Goal: Task Accomplishment & Management: Manage account settings

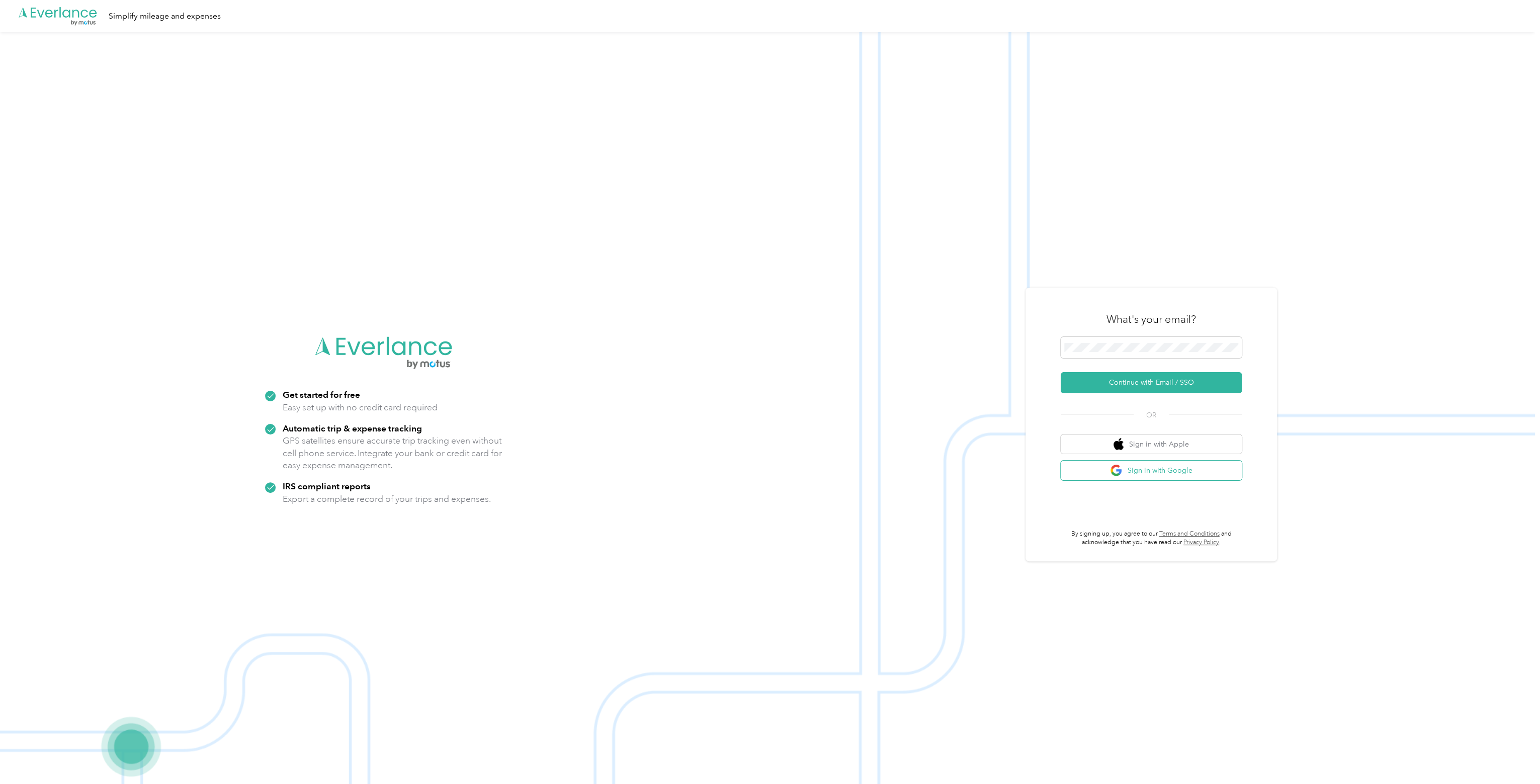
click at [1175, 468] on button "Sign in with Google" at bounding box center [1152, 470] width 181 height 20
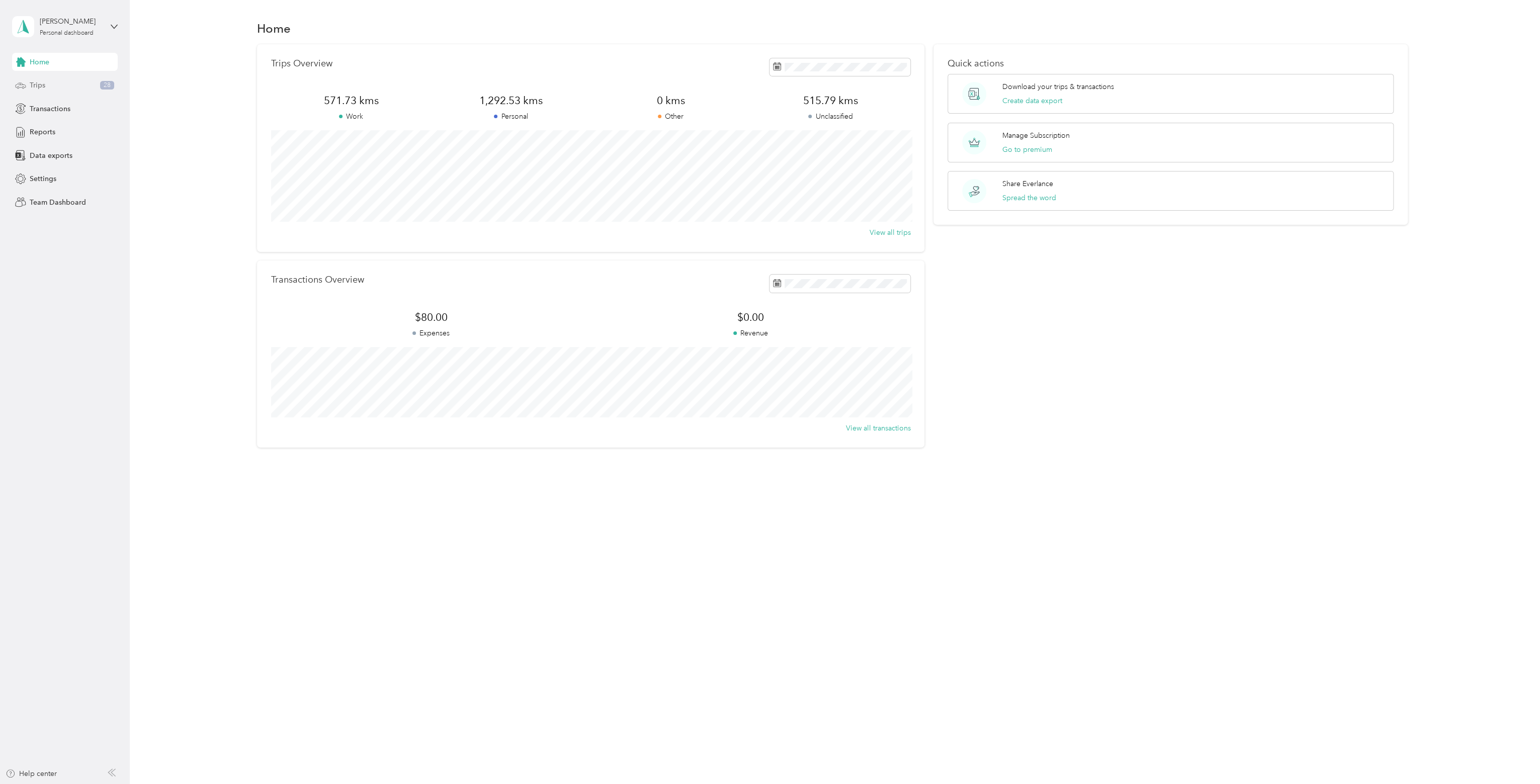
click at [68, 86] on div "Trips 28" at bounding box center [64, 86] width 106 height 18
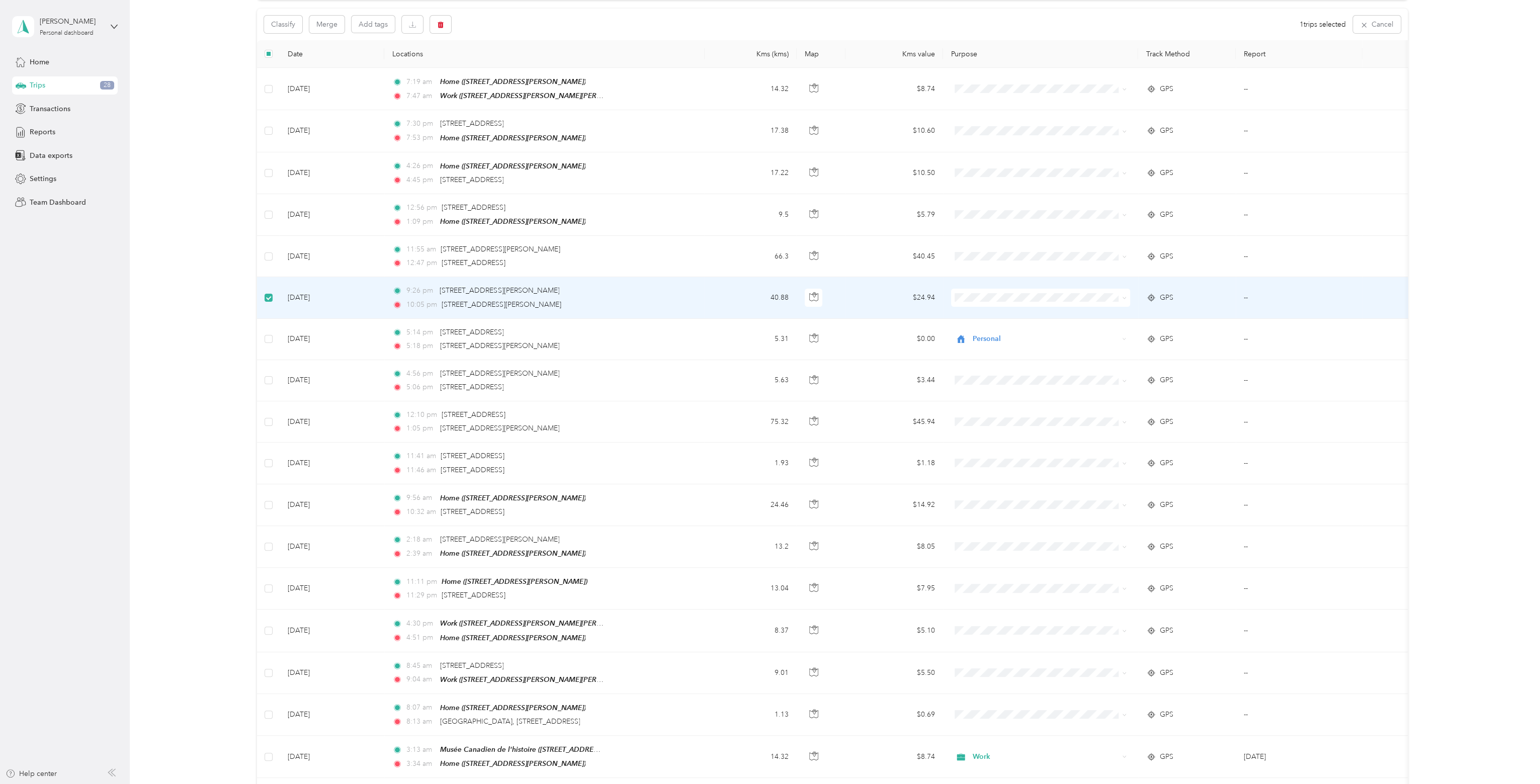
scroll to position [100, 0]
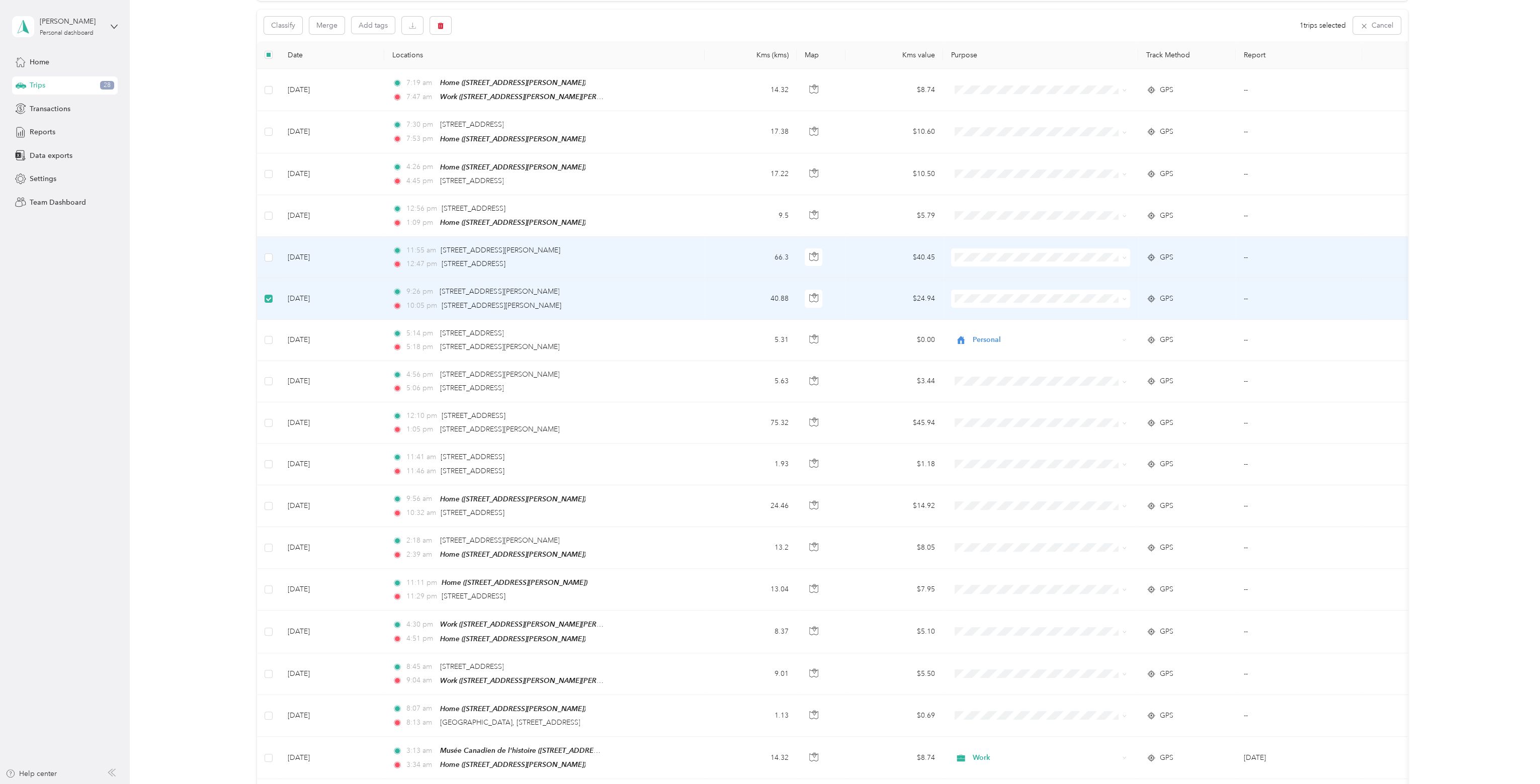
click at [264, 256] on td at bounding box center [268, 257] width 22 height 41
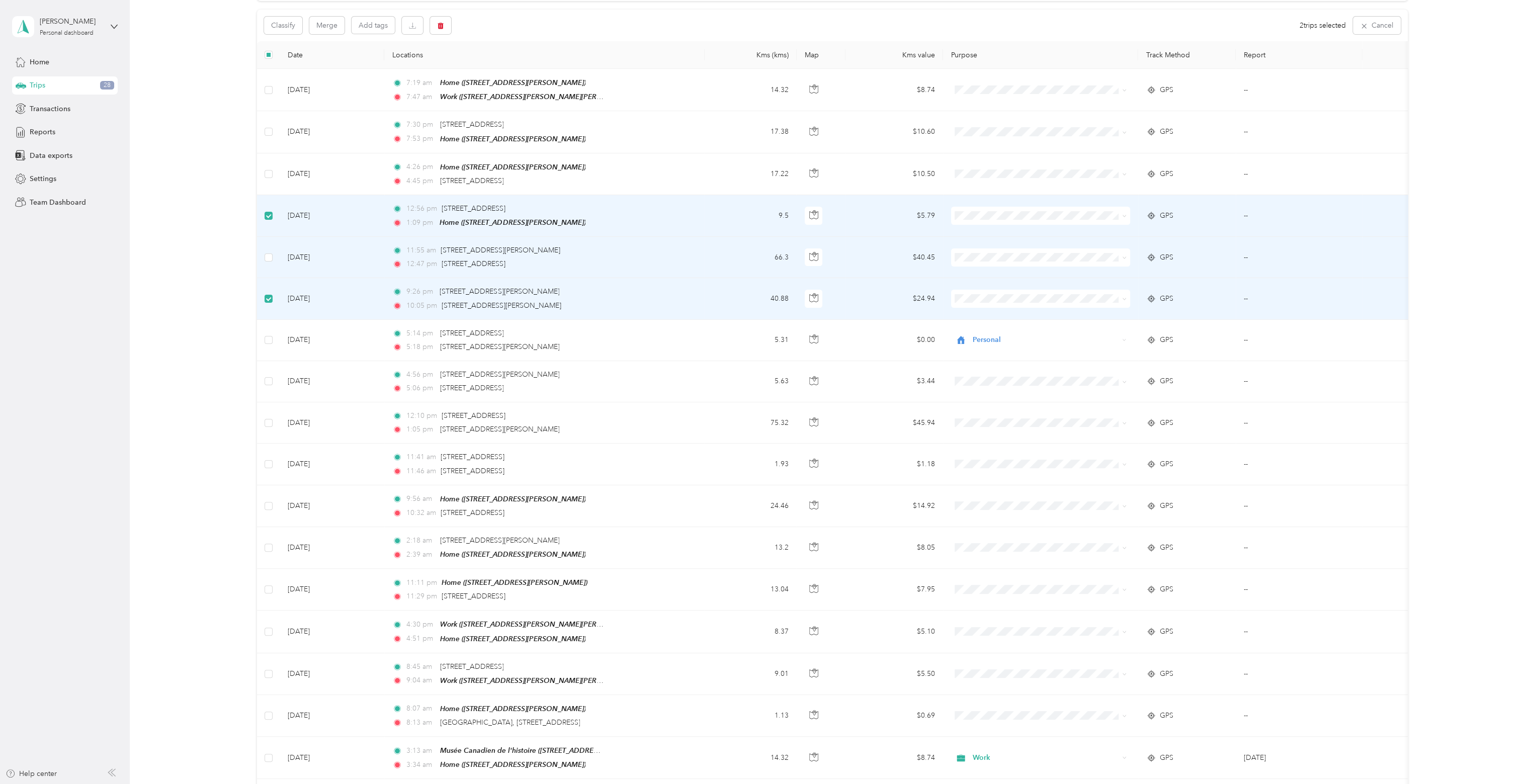
click at [268, 246] on td at bounding box center [268, 257] width 22 height 41
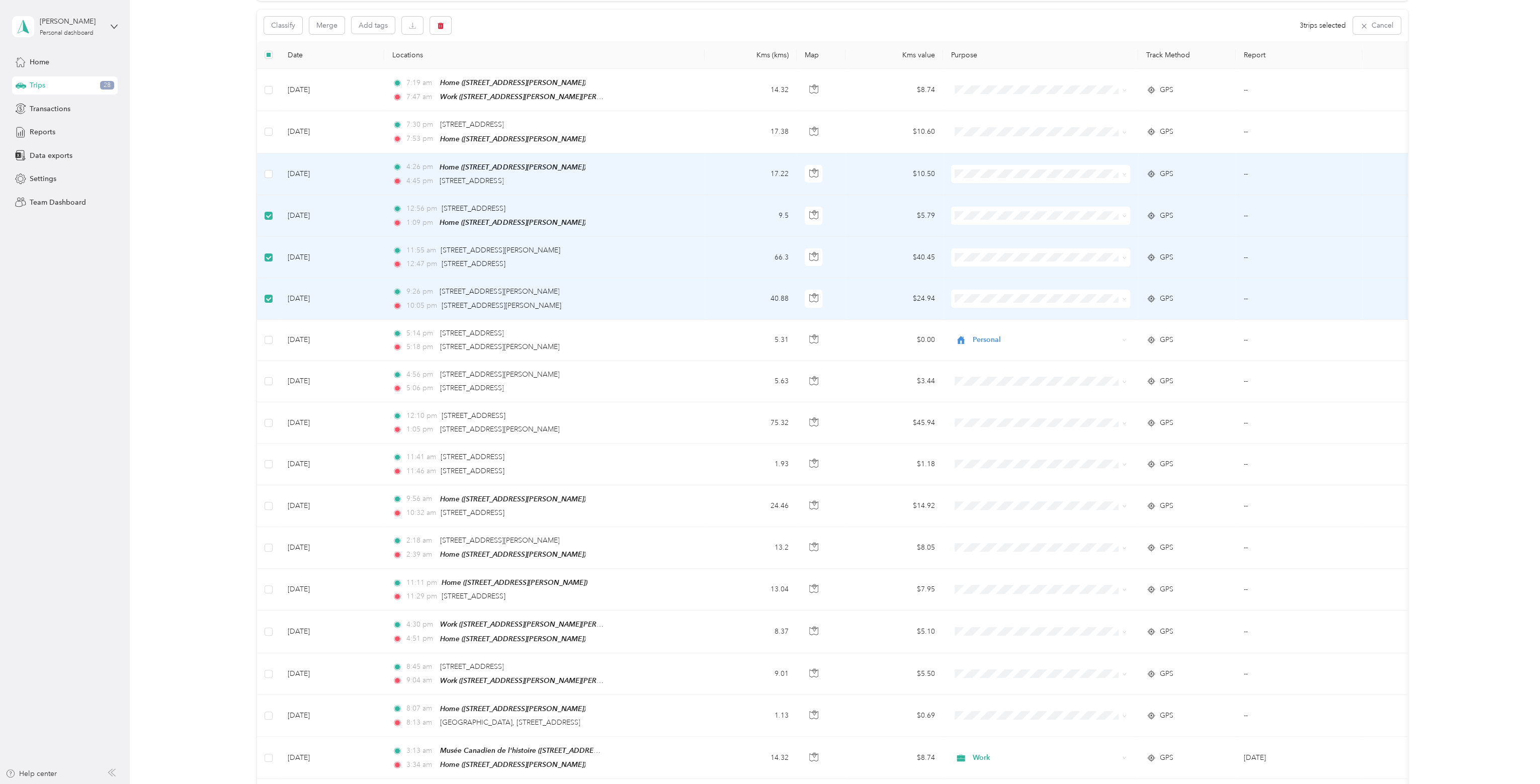
click at [272, 169] on td at bounding box center [268, 175] width 22 height 42
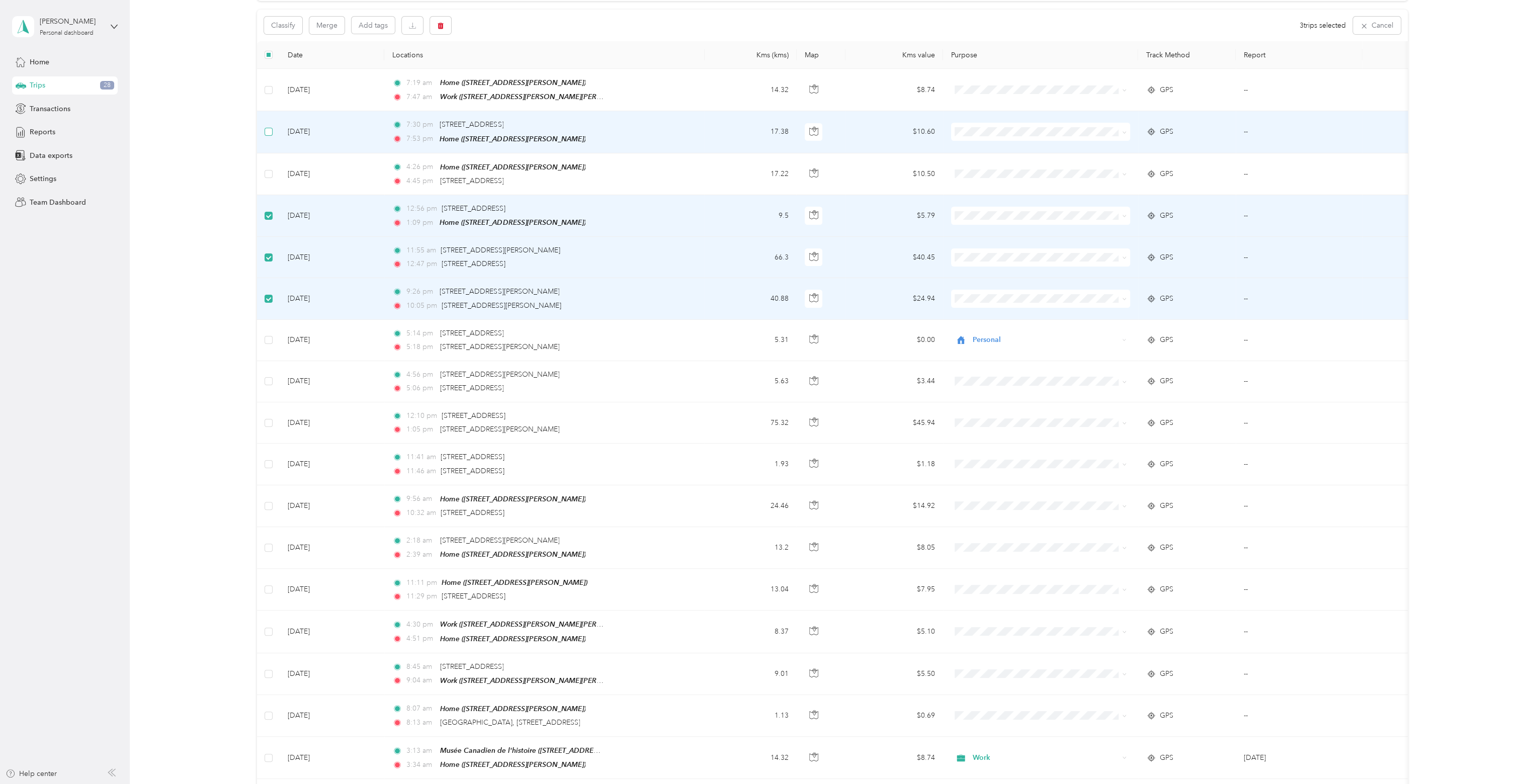
click at [270, 126] on label at bounding box center [268, 131] width 8 height 11
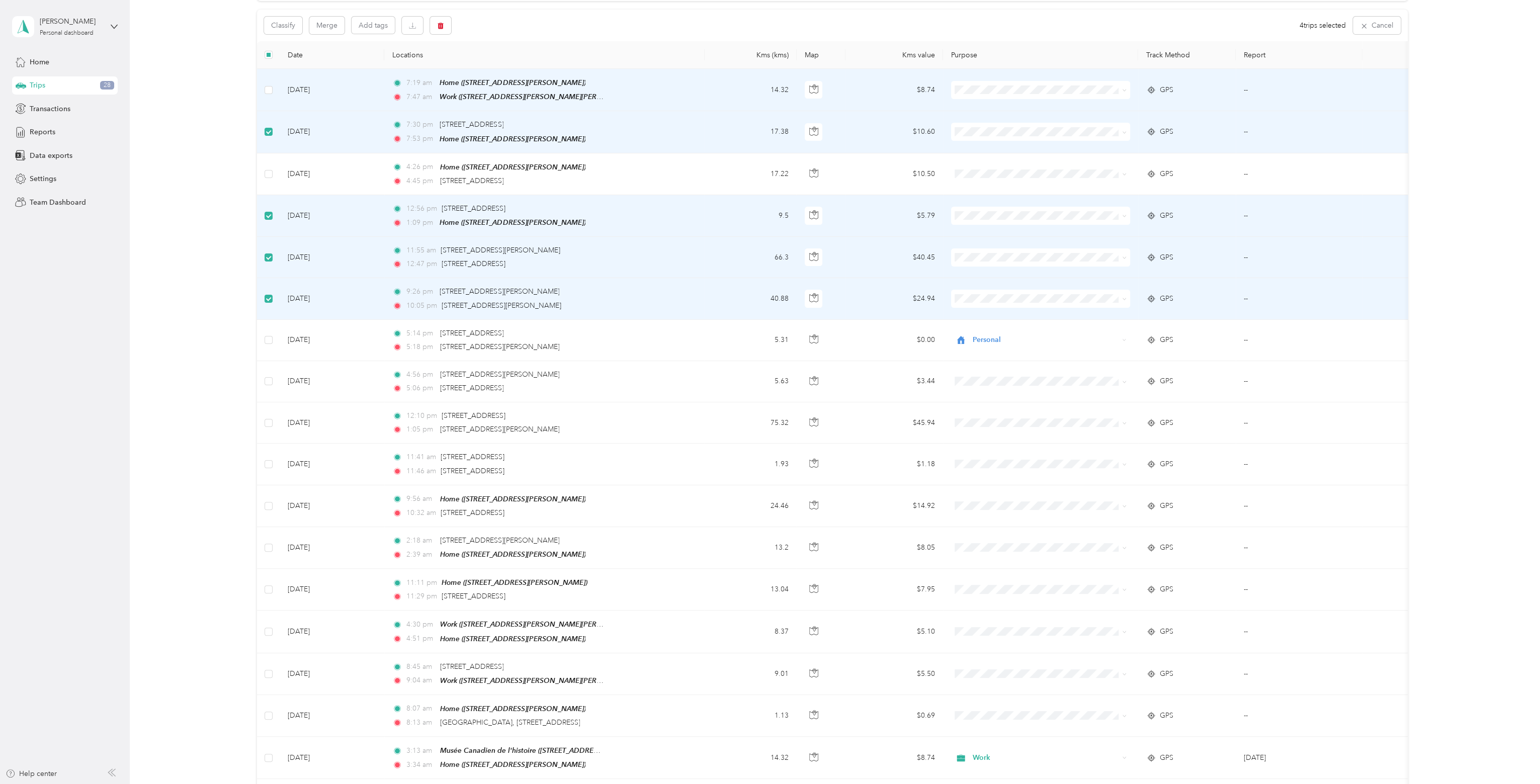
click at [266, 81] on td at bounding box center [268, 90] width 22 height 42
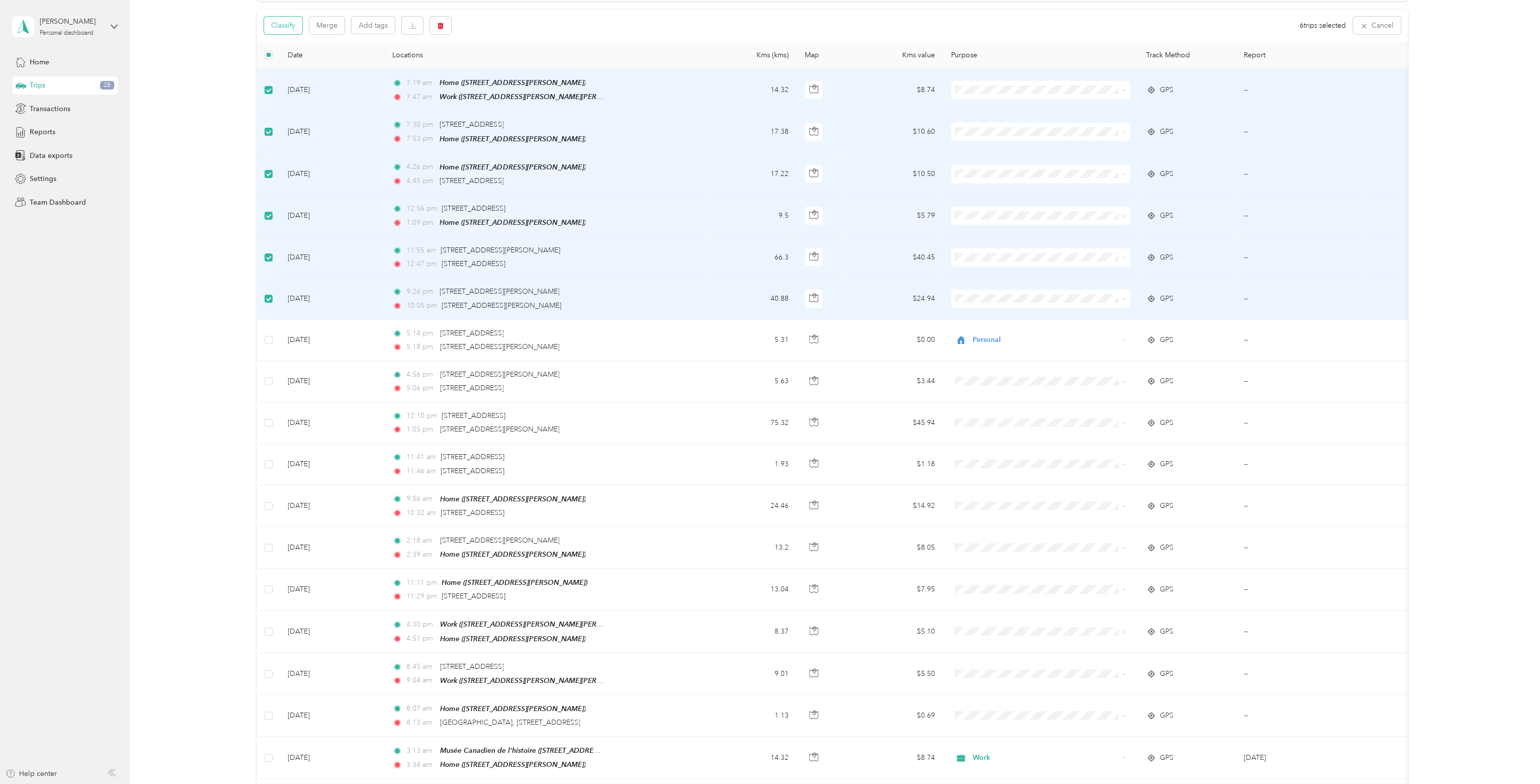
click at [278, 31] on button "Classify" at bounding box center [283, 25] width 38 height 18
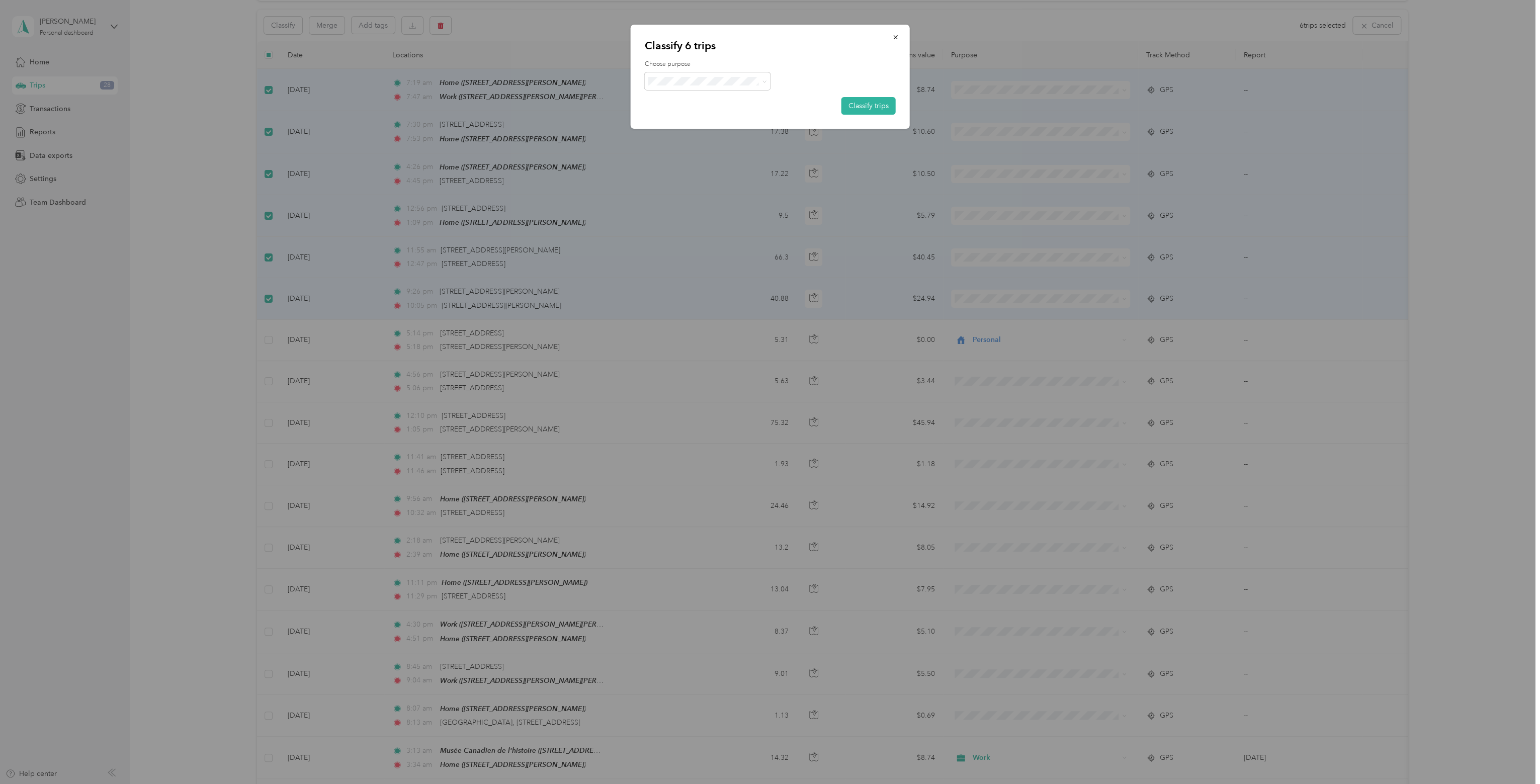
click at [694, 112] on span "Personal" at bounding box center [716, 117] width 94 height 10
click at [881, 102] on button "Classify trips" at bounding box center [868, 106] width 54 height 18
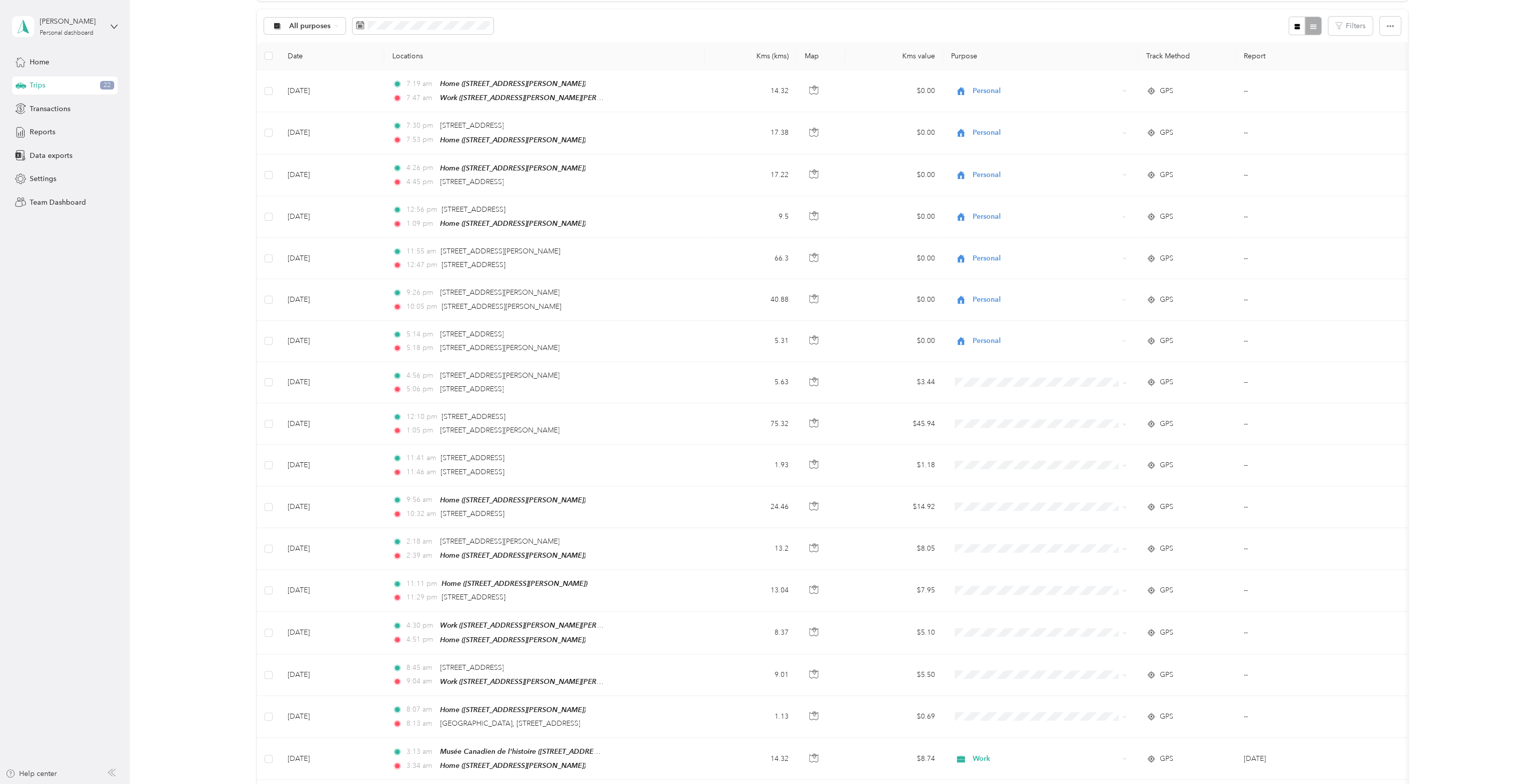
click at [319, 12] on div "All purposes Filters" at bounding box center [832, 26] width 1150 height 33
click at [324, 31] on div "All purposes" at bounding box center [304, 26] width 81 height 17
click at [308, 83] on li "Work" at bounding box center [304, 78] width 81 height 18
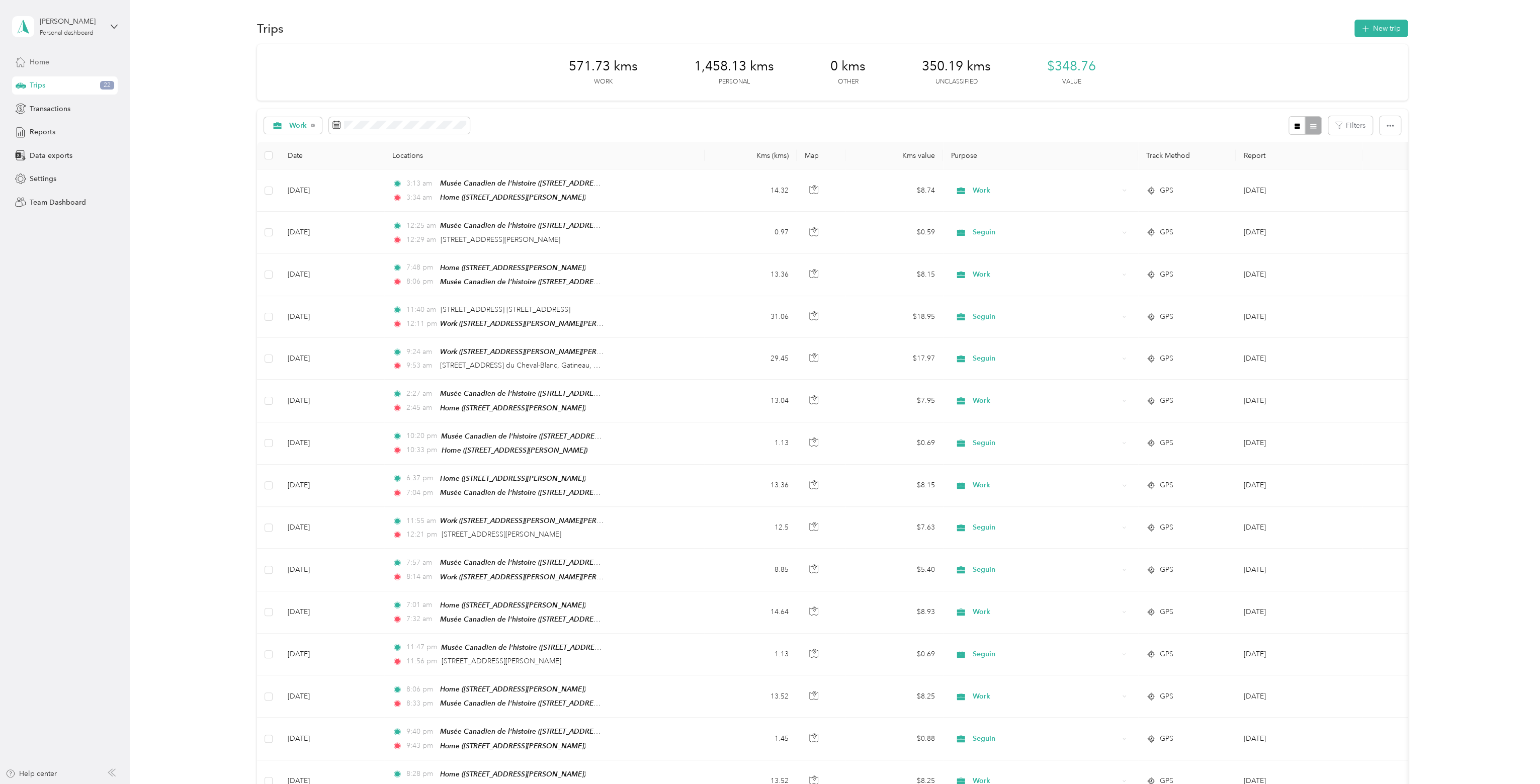
click at [35, 64] on span "Home" at bounding box center [39, 62] width 20 height 10
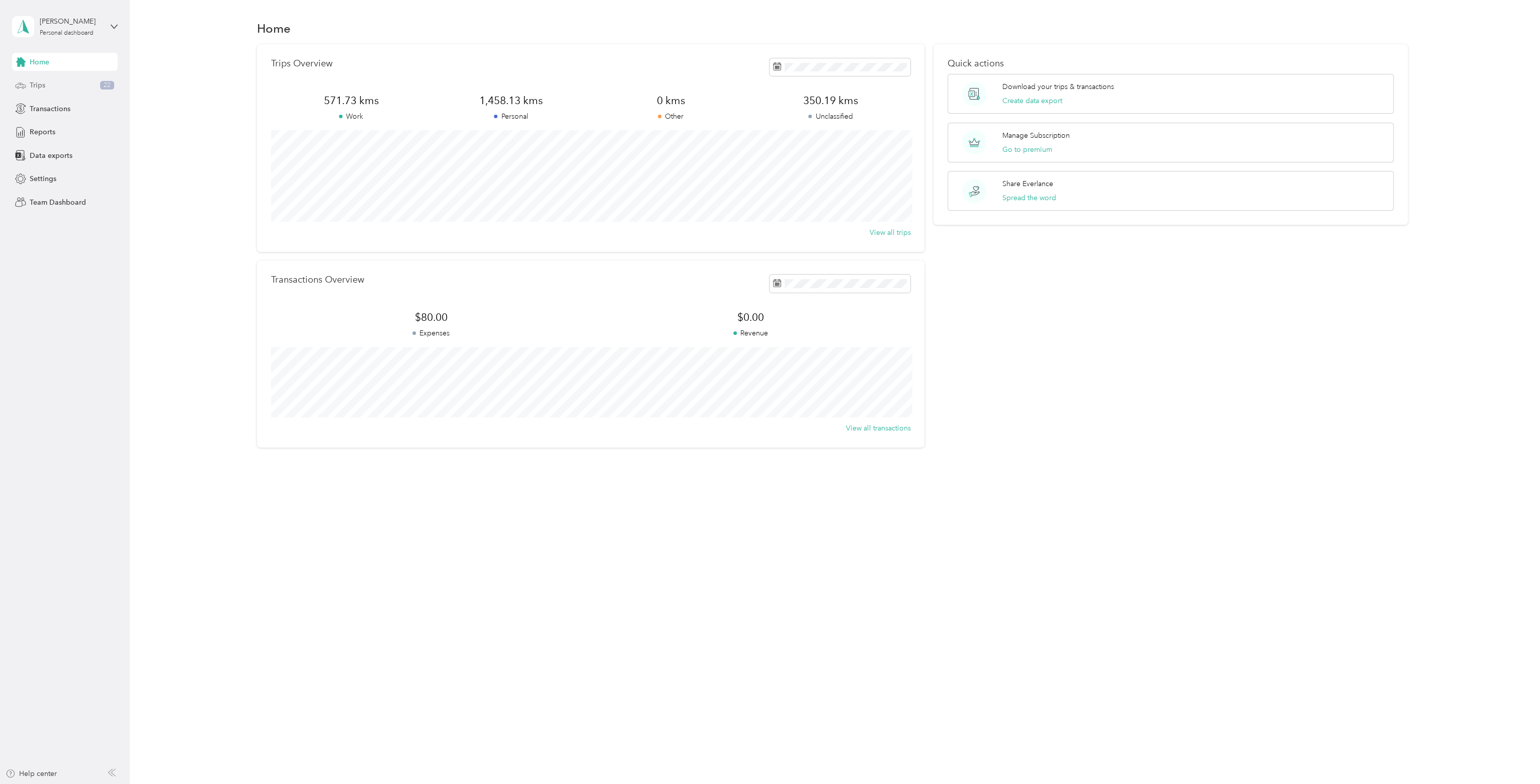
click at [42, 87] on span "Trips" at bounding box center [37, 85] width 16 height 10
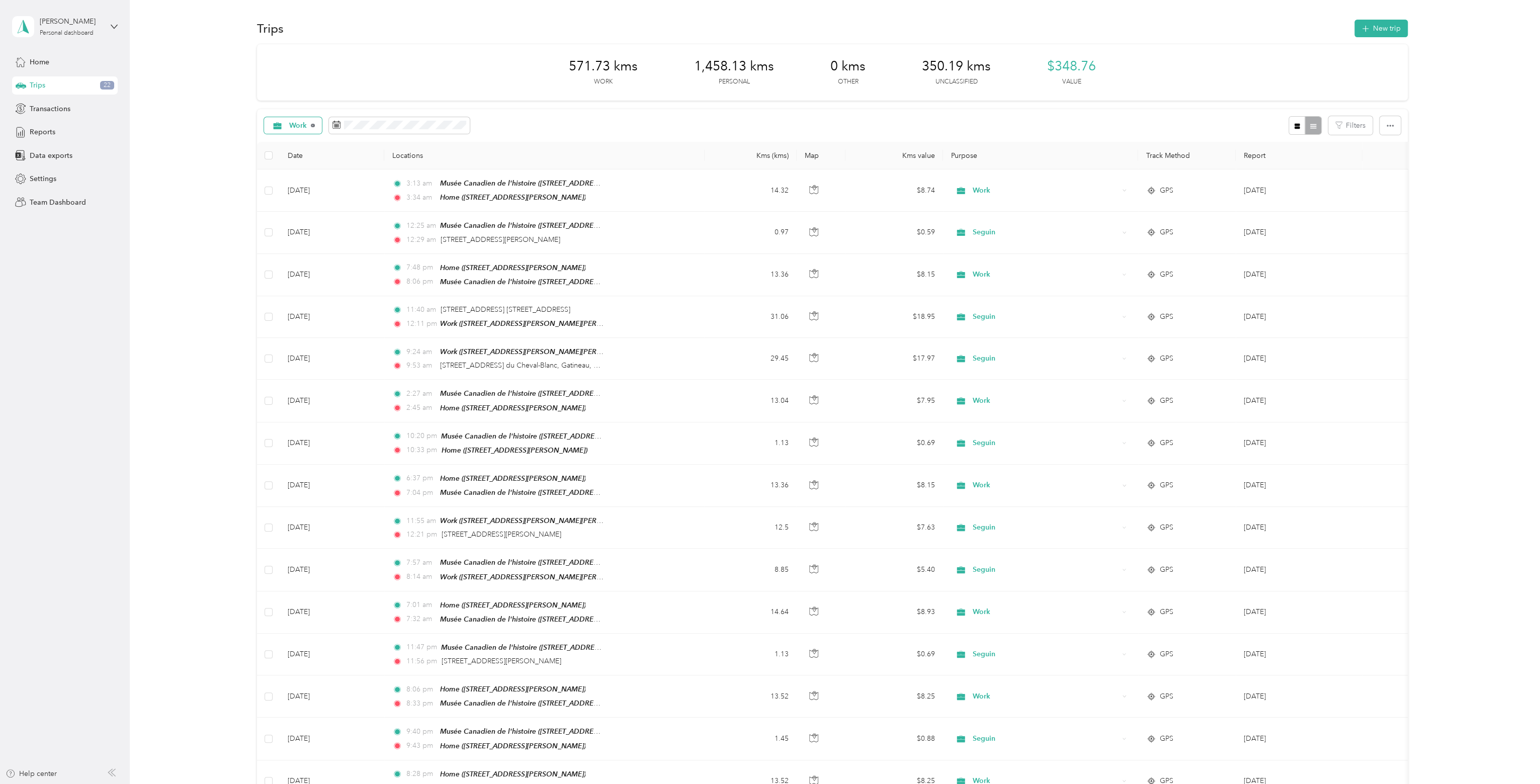
click at [312, 126] on icon at bounding box center [313, 126] width 4 height 4
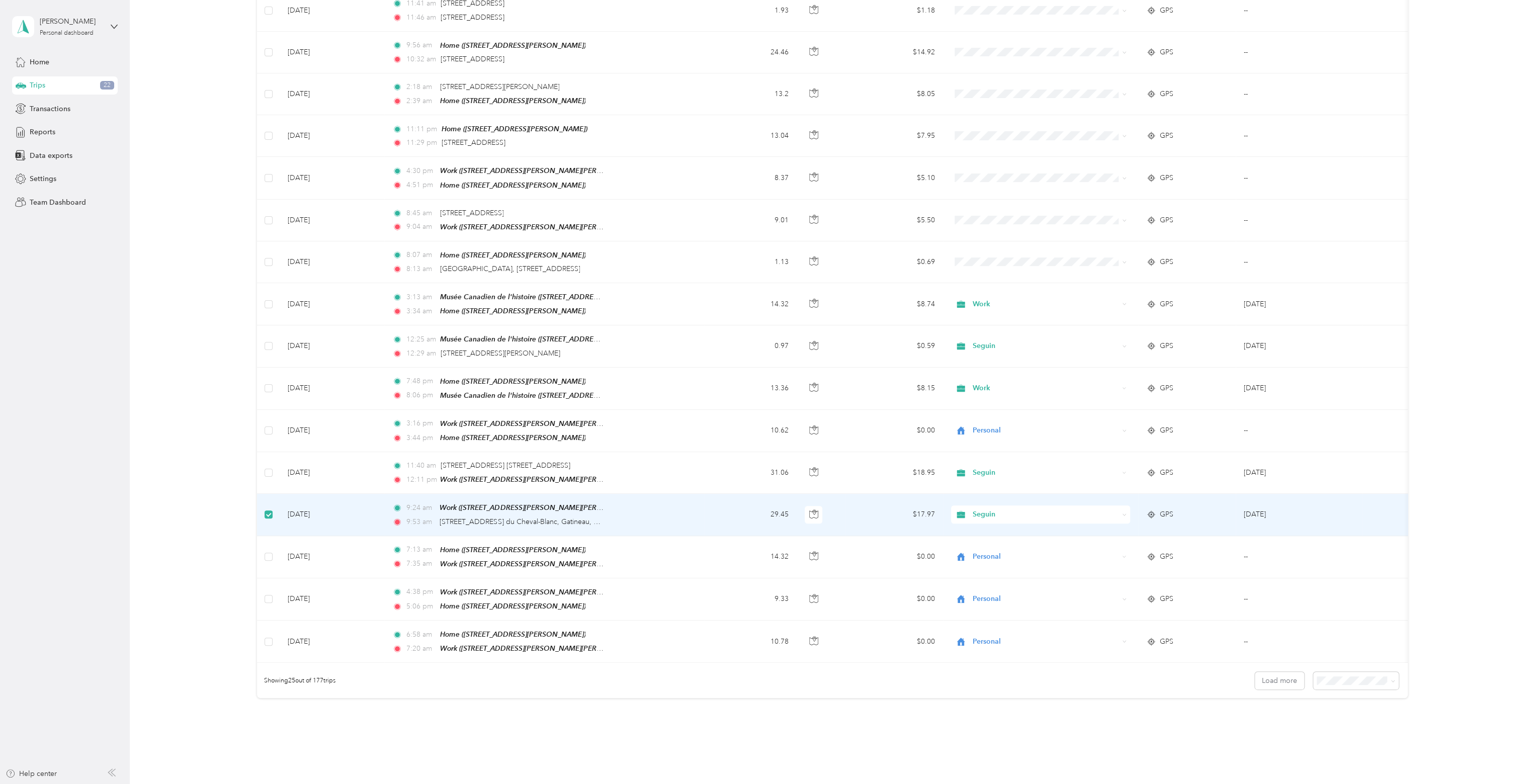
scroll to position [552, 0]
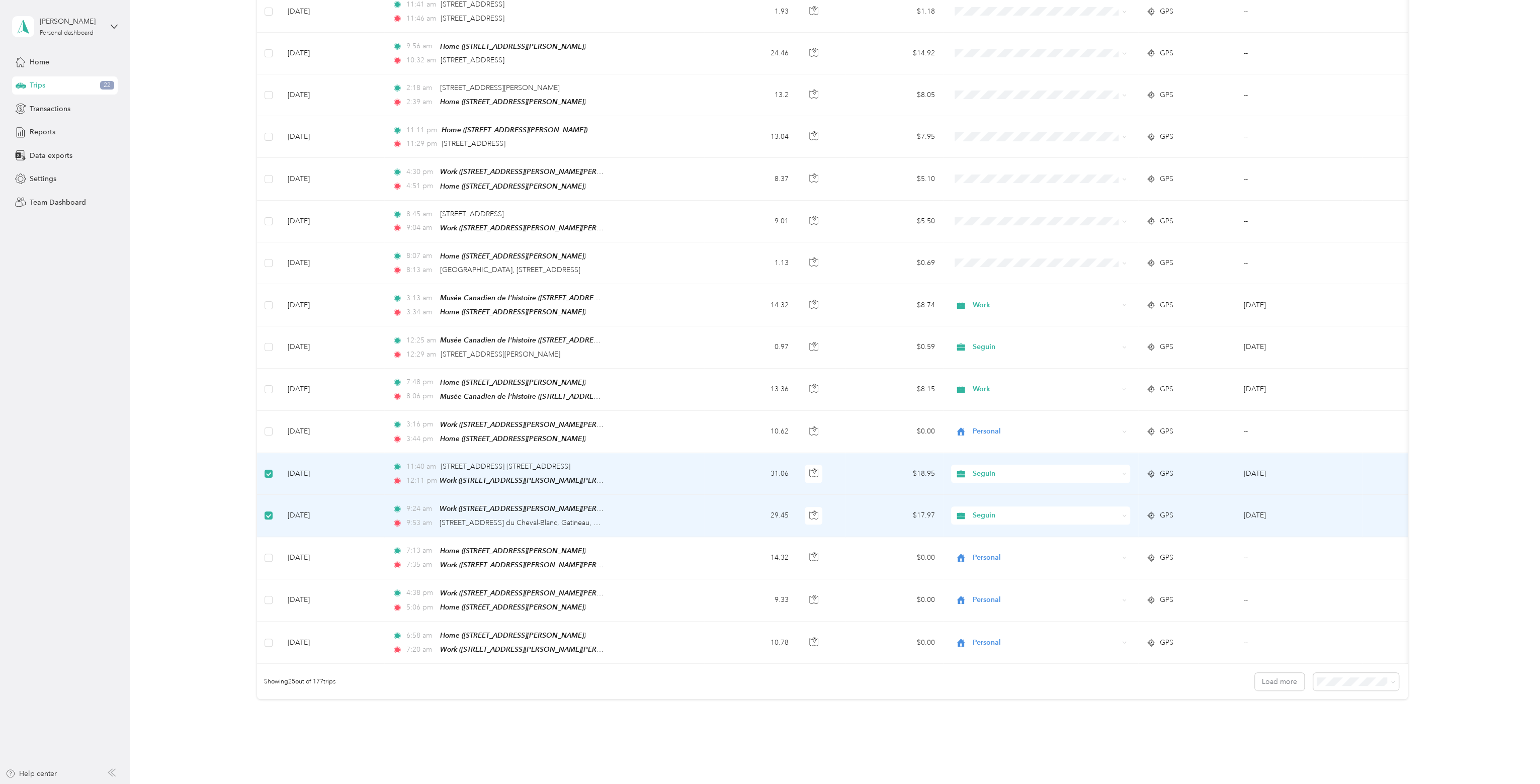
drag, startPoint x: 268, startPoint y: 498, endPoint x: 274, endPoint y: 461, distance: 37.5
click at [268, 510] on label at bounding box center [268, 515] width 8 height 11
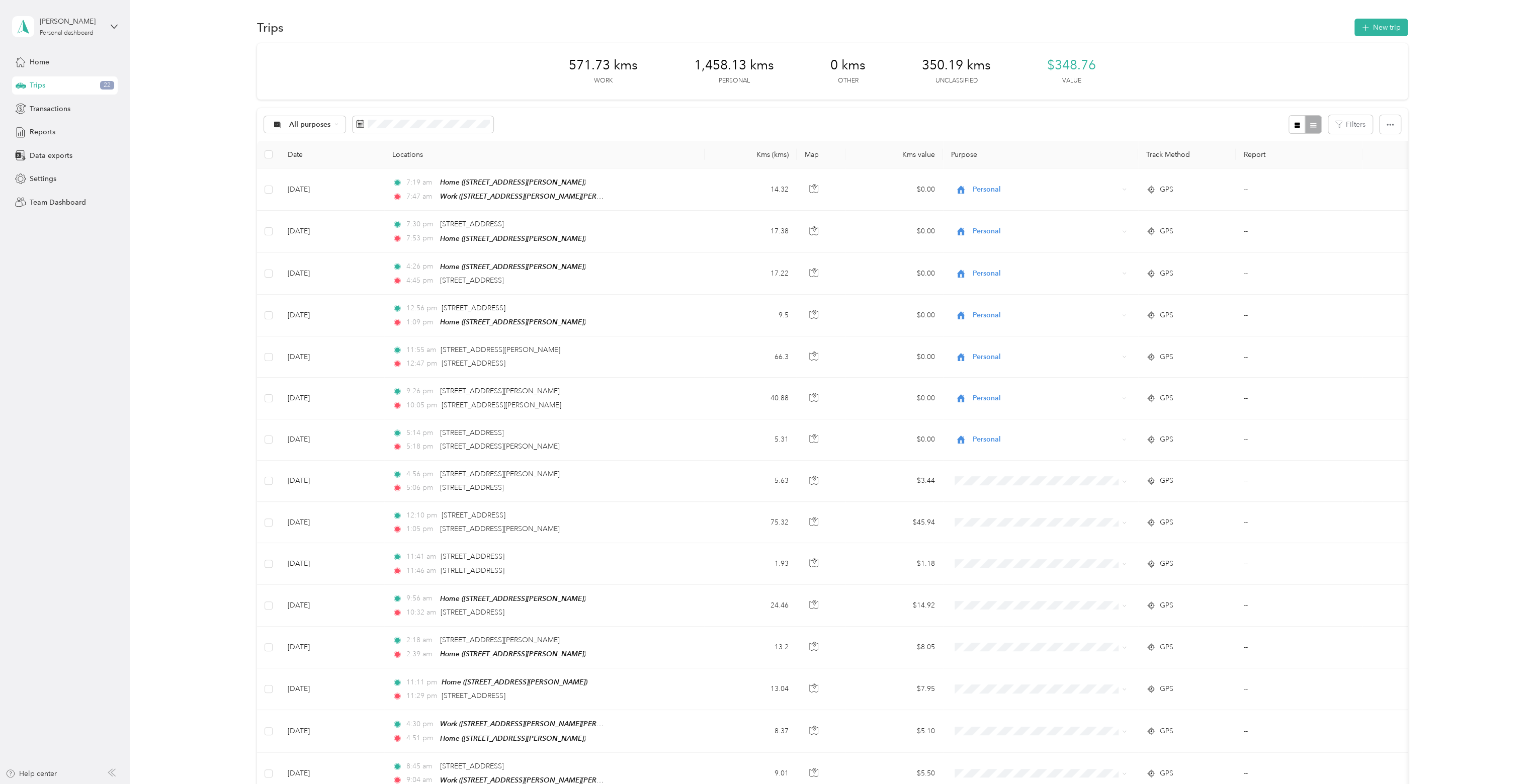
scroll to position [0, 0]
click at [329, 131] on div "All purposes" at bounding box center [304, 126] width 81 height 17
click at [333, 180] on li "Work" at bounding box center [304, 178] width 81 height 18
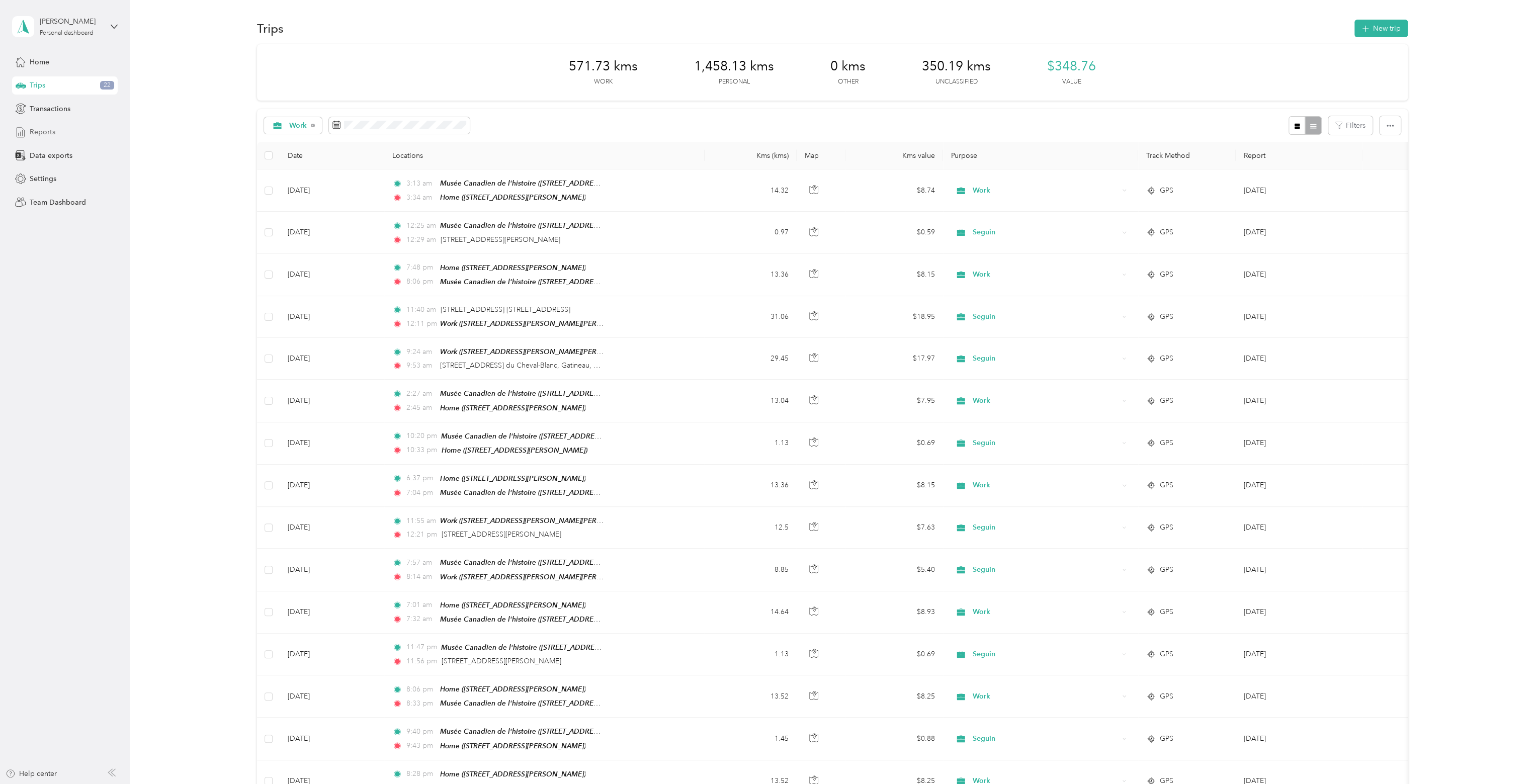
click at [63, 134] on div "Reports" at bounding box center [64, 133] width 106 height 18
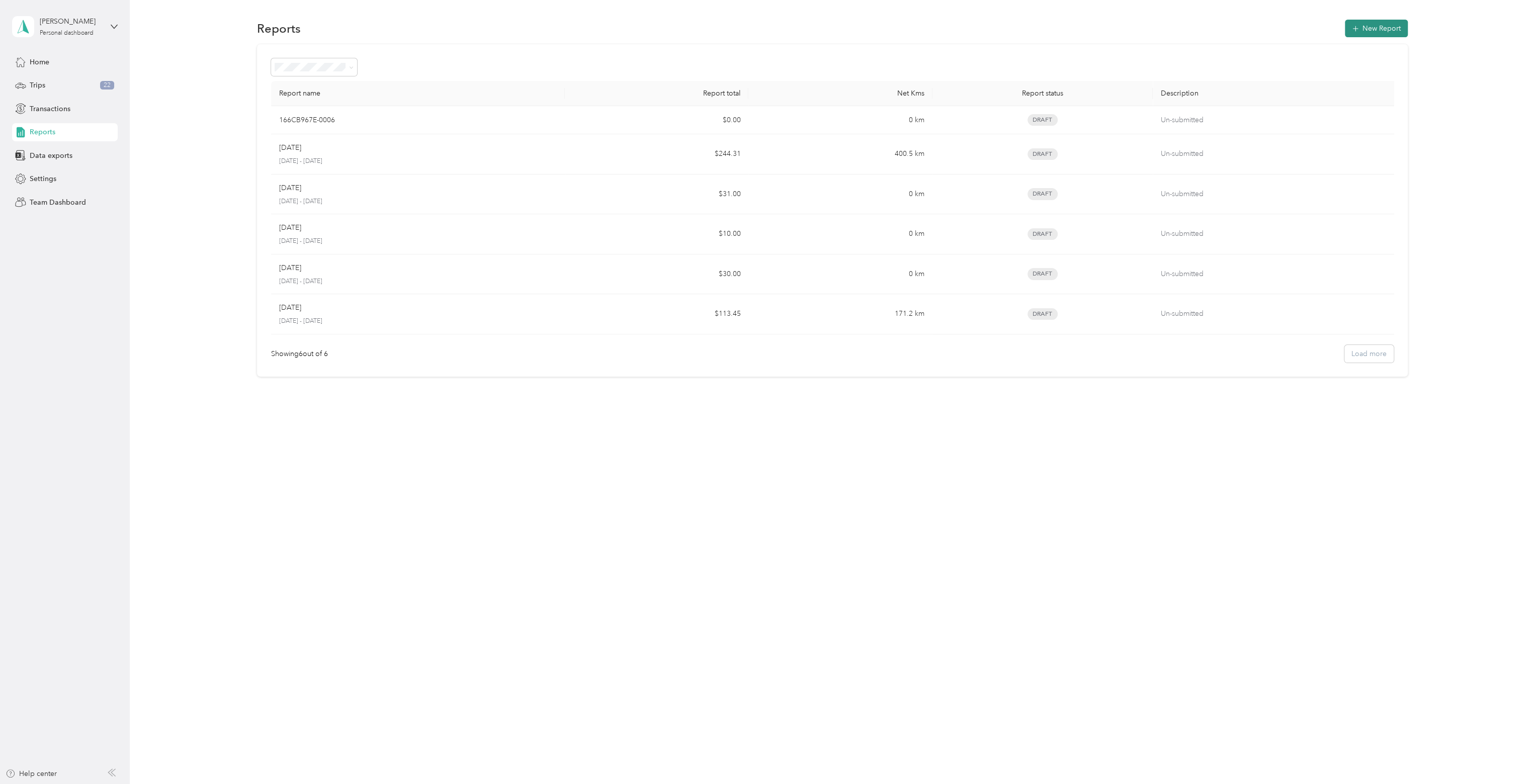
click at [1371, 28] on button "New Report" at bounding box center [1377, 28] width 63 height 18
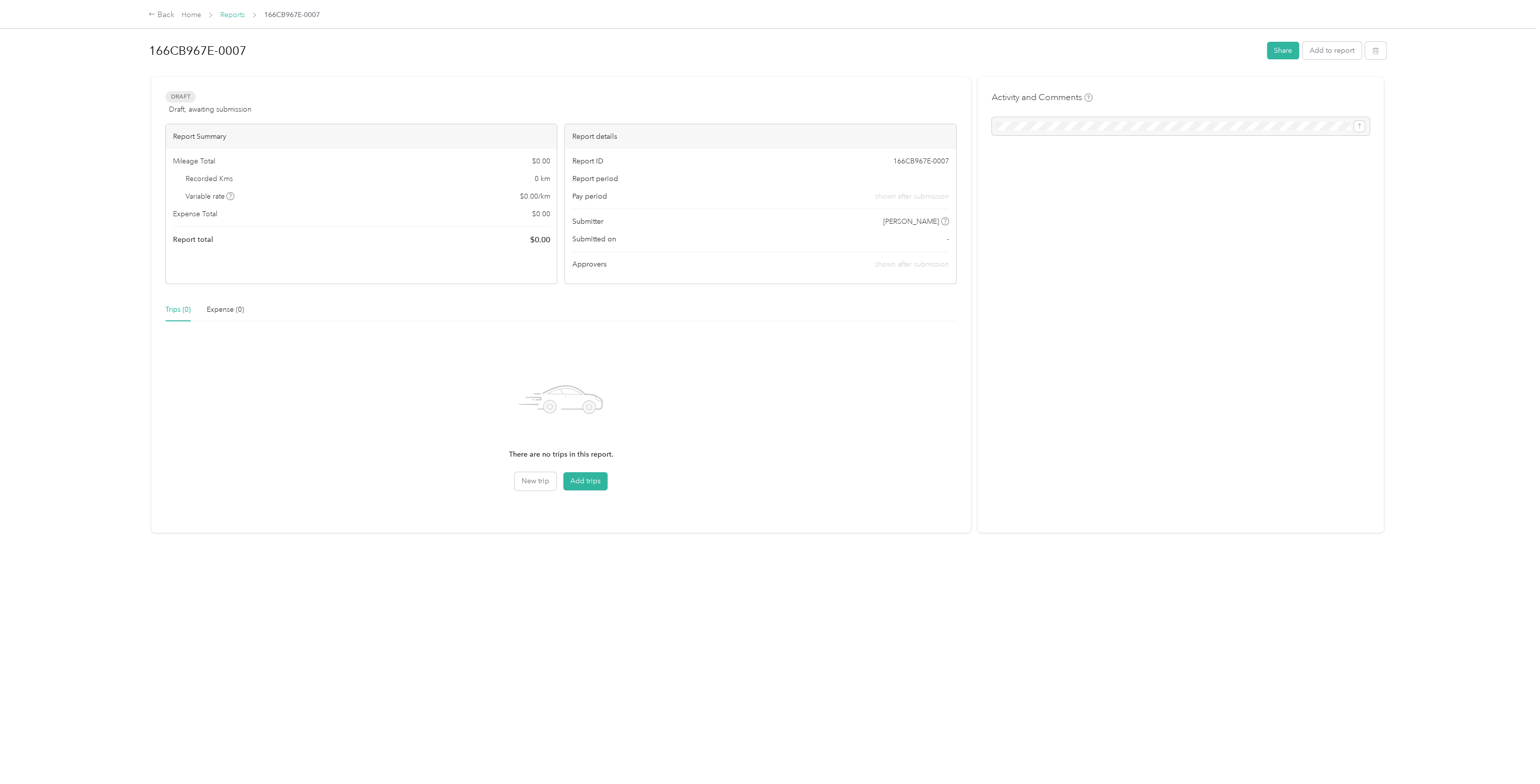
click at [229, 18] on link "Reports" at bounding box center [233, 14] width 25 height 9
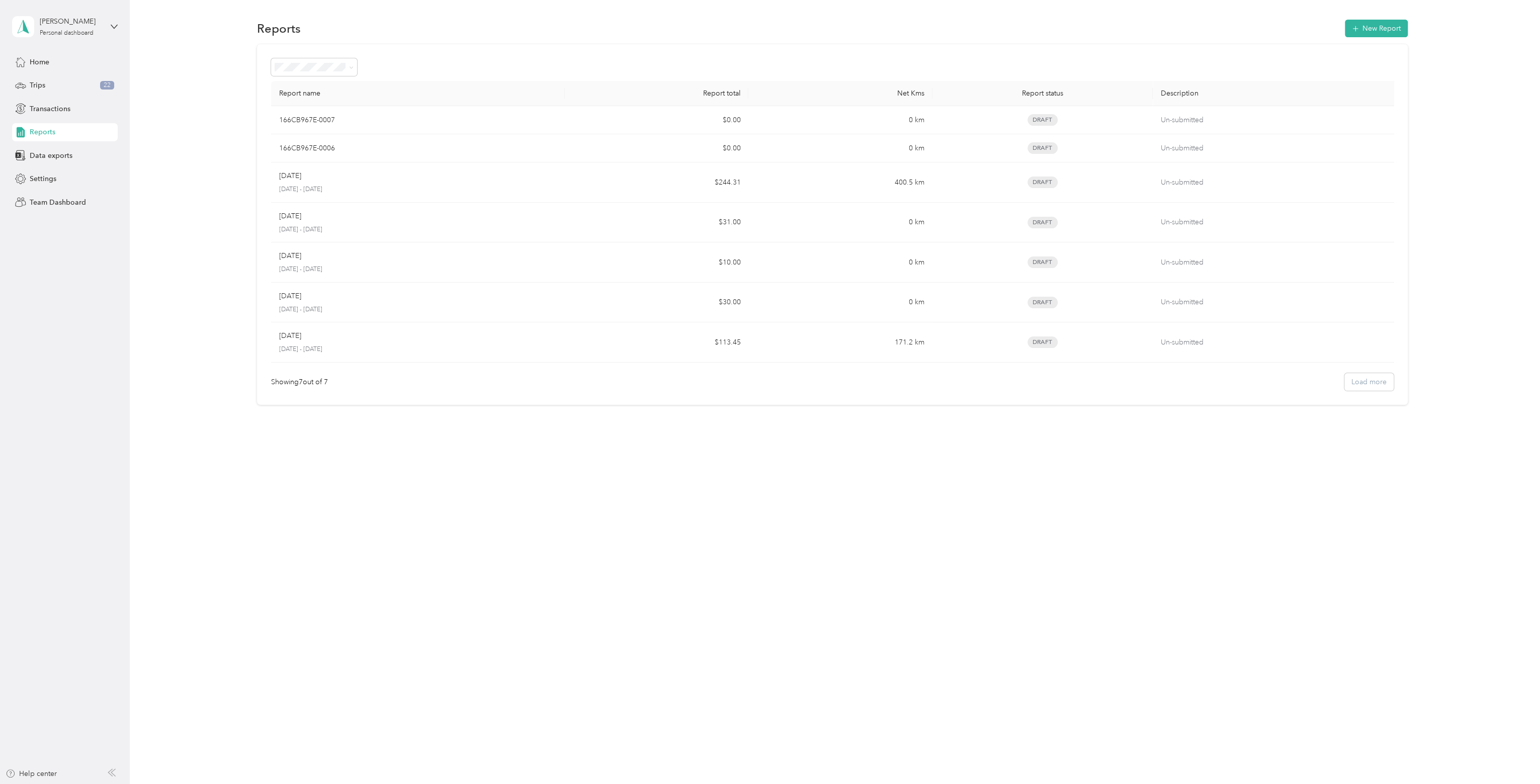
click at [20, 145] on div "Home Trips 22 Transactions Reports Data exports Settings Team Dashboard" at bounding box center [64, 131] width 106 height 158
click at [58, 153] on span "Data exports" at bounding box center [51, 155] width 43 height 10
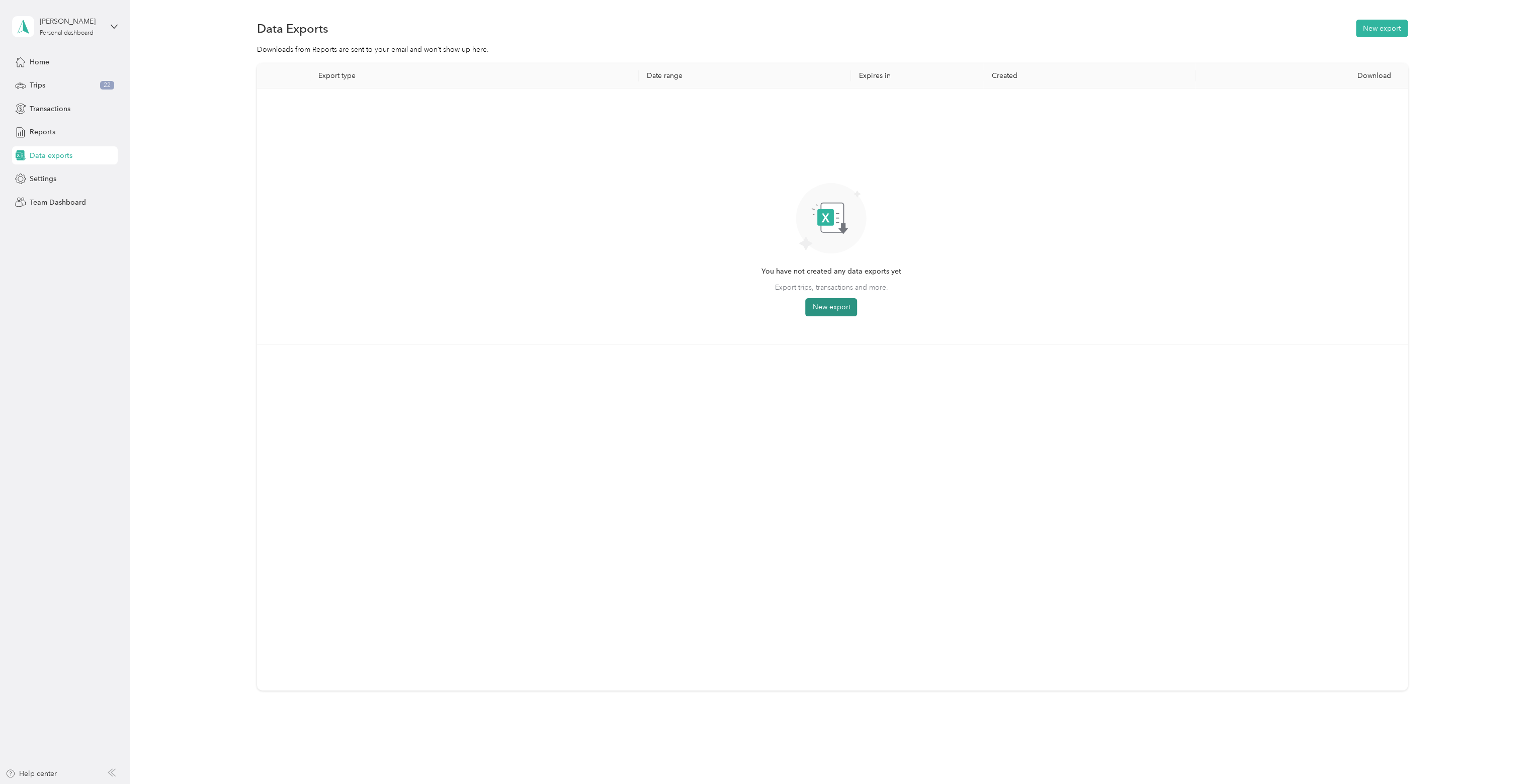
click at [835, 304] on button "New export" at bounding box center [831, 308] width 52 height 18
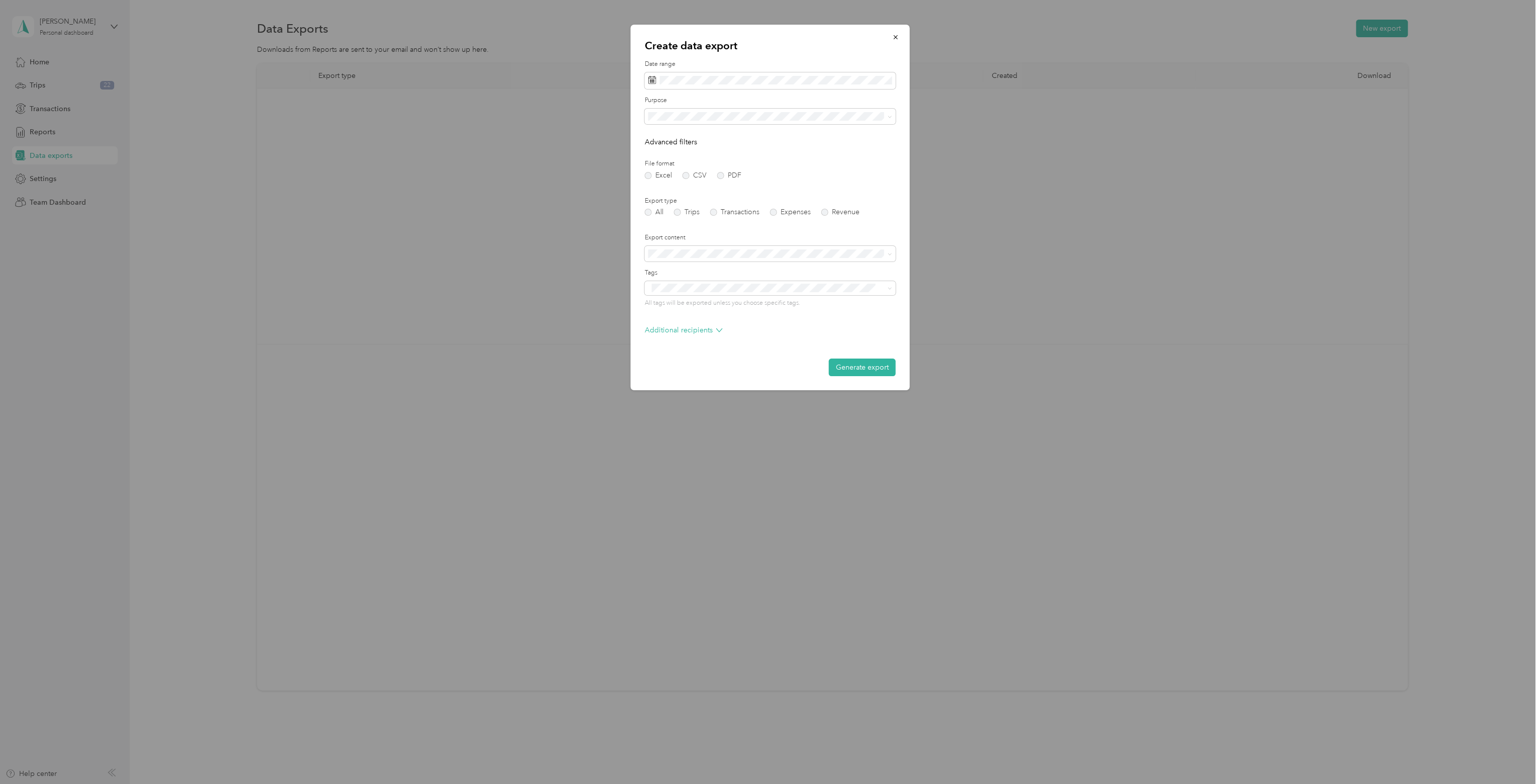
click at [808, 49] on p "Create data export" at bounding box center [770, 45] width 251 height 14
click at [688, 215] on label "Trips" at bounding box center [686, 212] width 26 height 7
click at [881, 167] on label "File format" at bounding box center [770, 164] width 251 height 9
click at [652, 217] on form "Date range Purpose Advanced filters File format Excel CSV PDF Export type All T…" at bounding box center [770, 218] width 251 height 316
click at [645, 205] on div "Export type All Trips Transactions Expenses Revenue" at bounding box center [770, 207] width 251 height 20
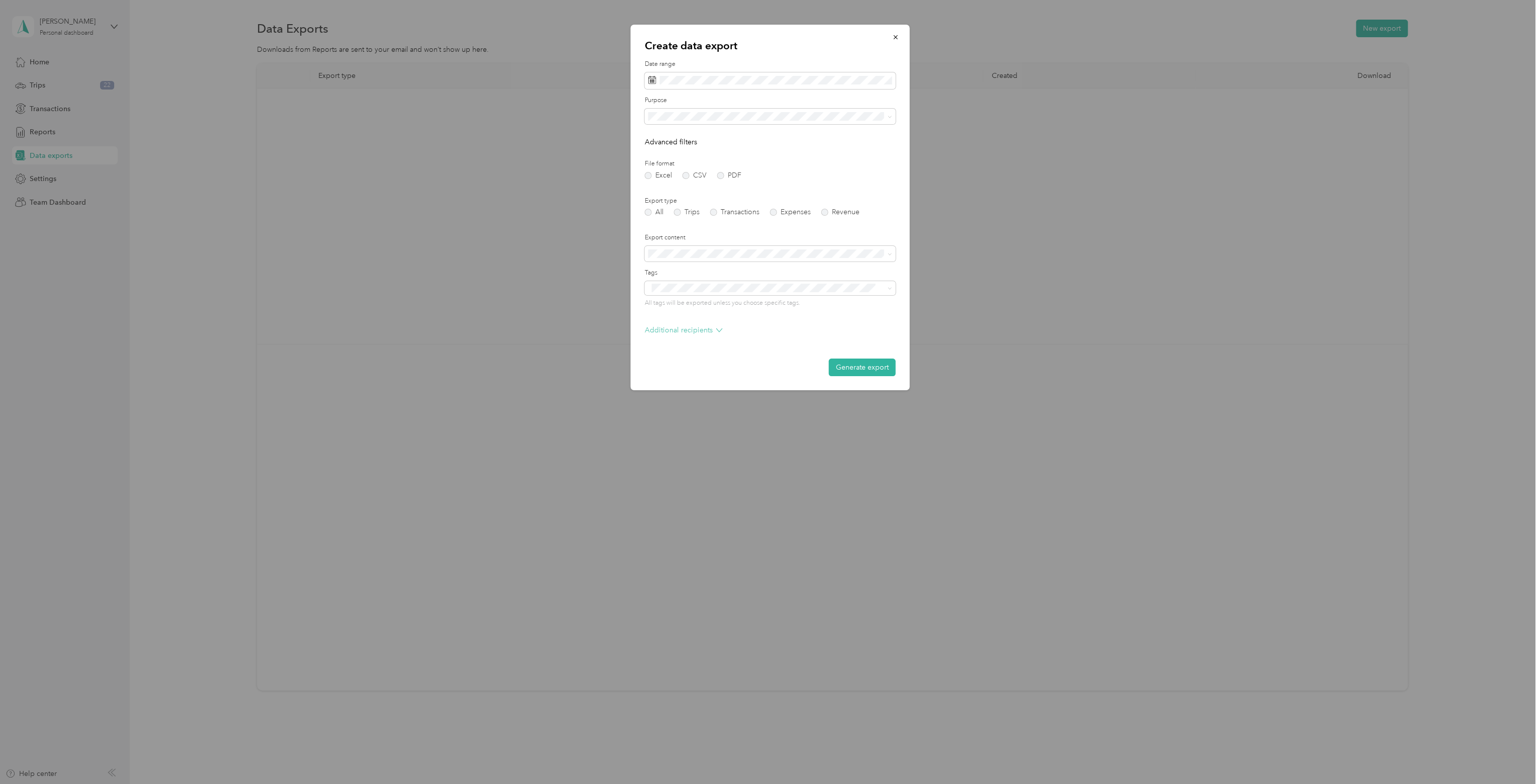
click at [692, 325] on p "Additional recipients" at bounding box center [684, 330] width 78 height 10
click at [690, 330] on p "Additional recipients" at bounding box center [684, 330] width 78 height 10
click at [875, 361] on button "Generate export" at bounding box center [862, 367] width 67 height 18
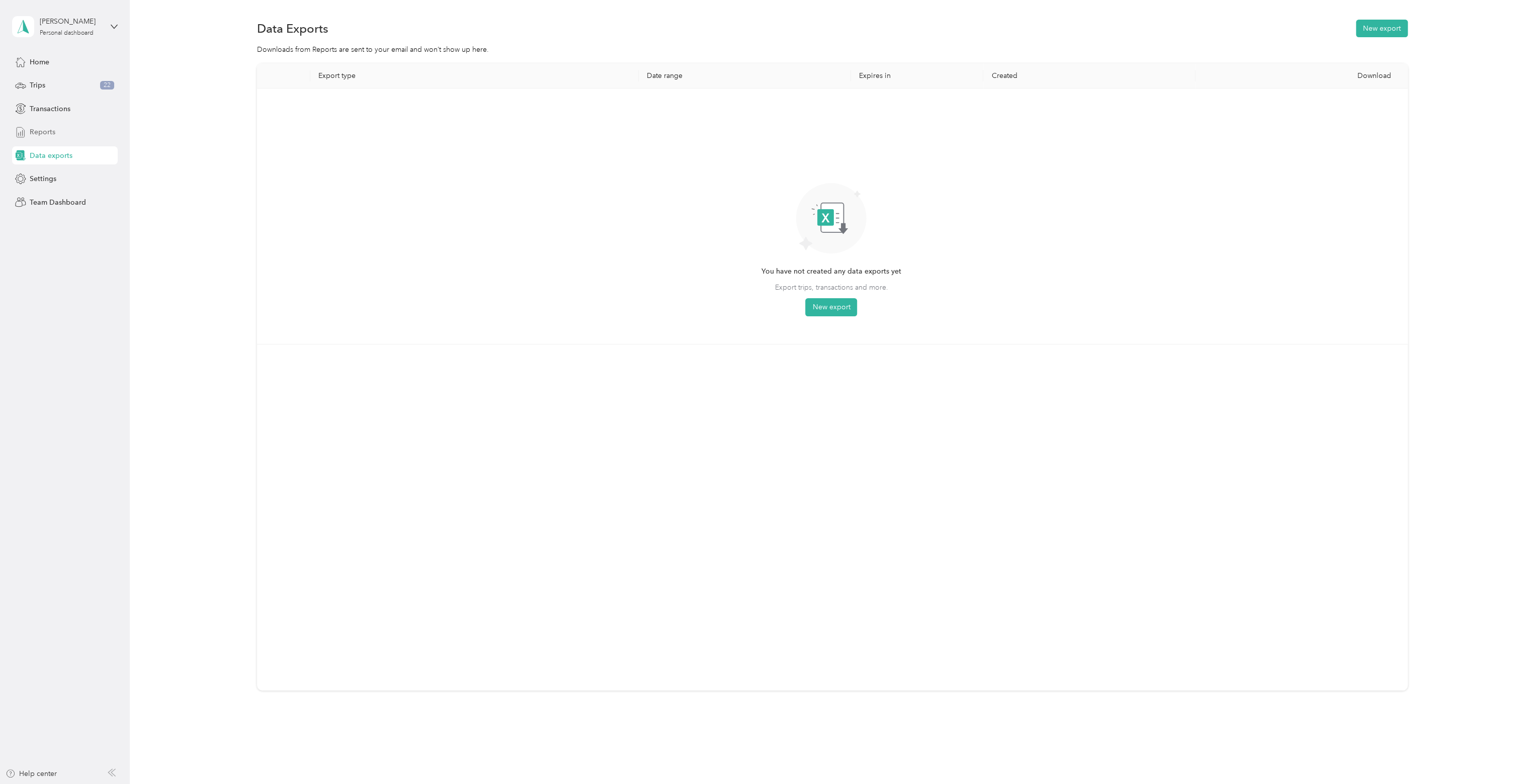
click at [79, 138] on div "Reports" at bounding box center [64, 133] width 106 height 18
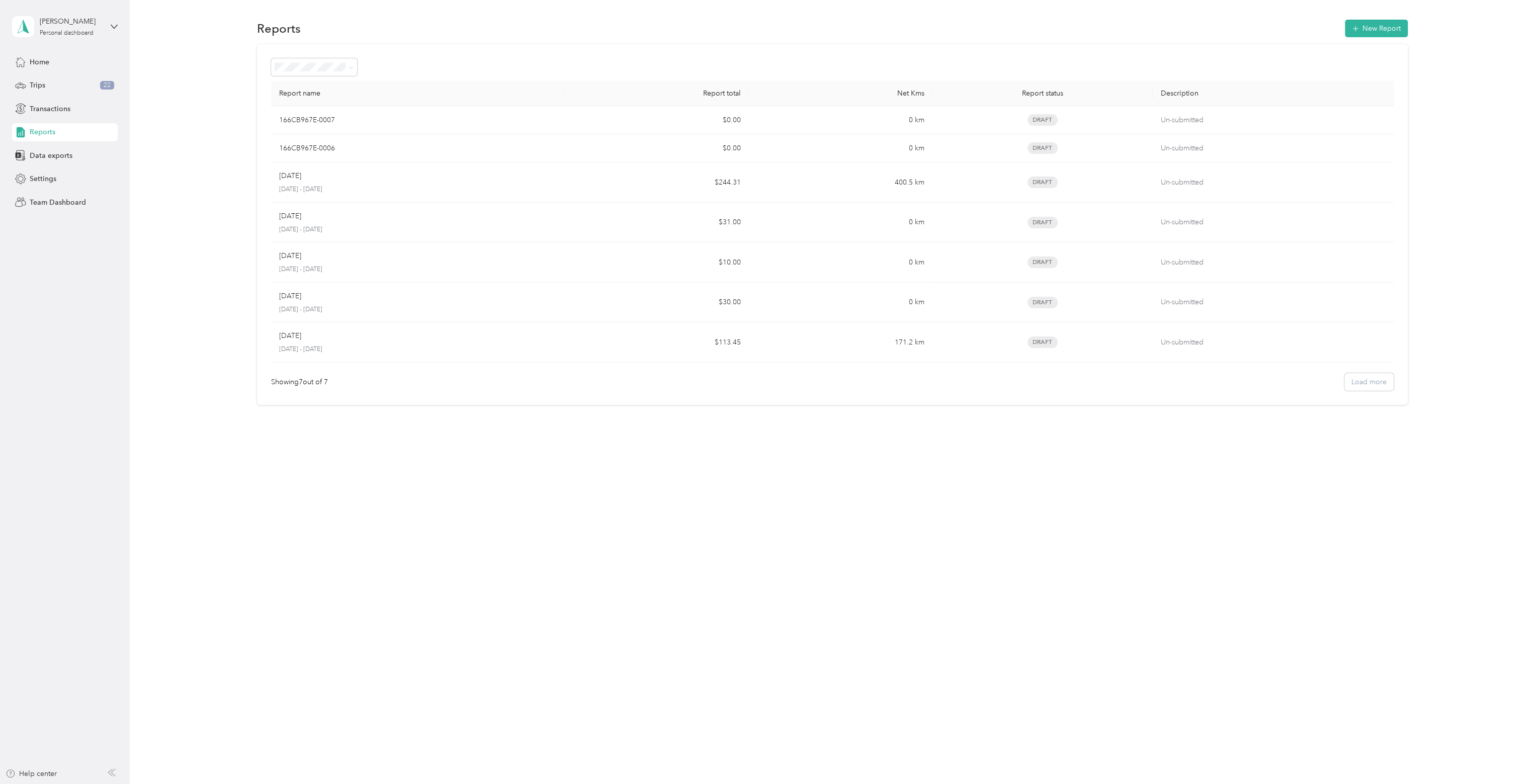
click at [1378, 16] on div "Reports New Report Report name Report total Net Kms Report status Description 1…" at bounding box center [833, 230] width 1405 height 459
click at [1374, 25] on button "New Report" at bounding box center [1377, 28] width 63 height 18
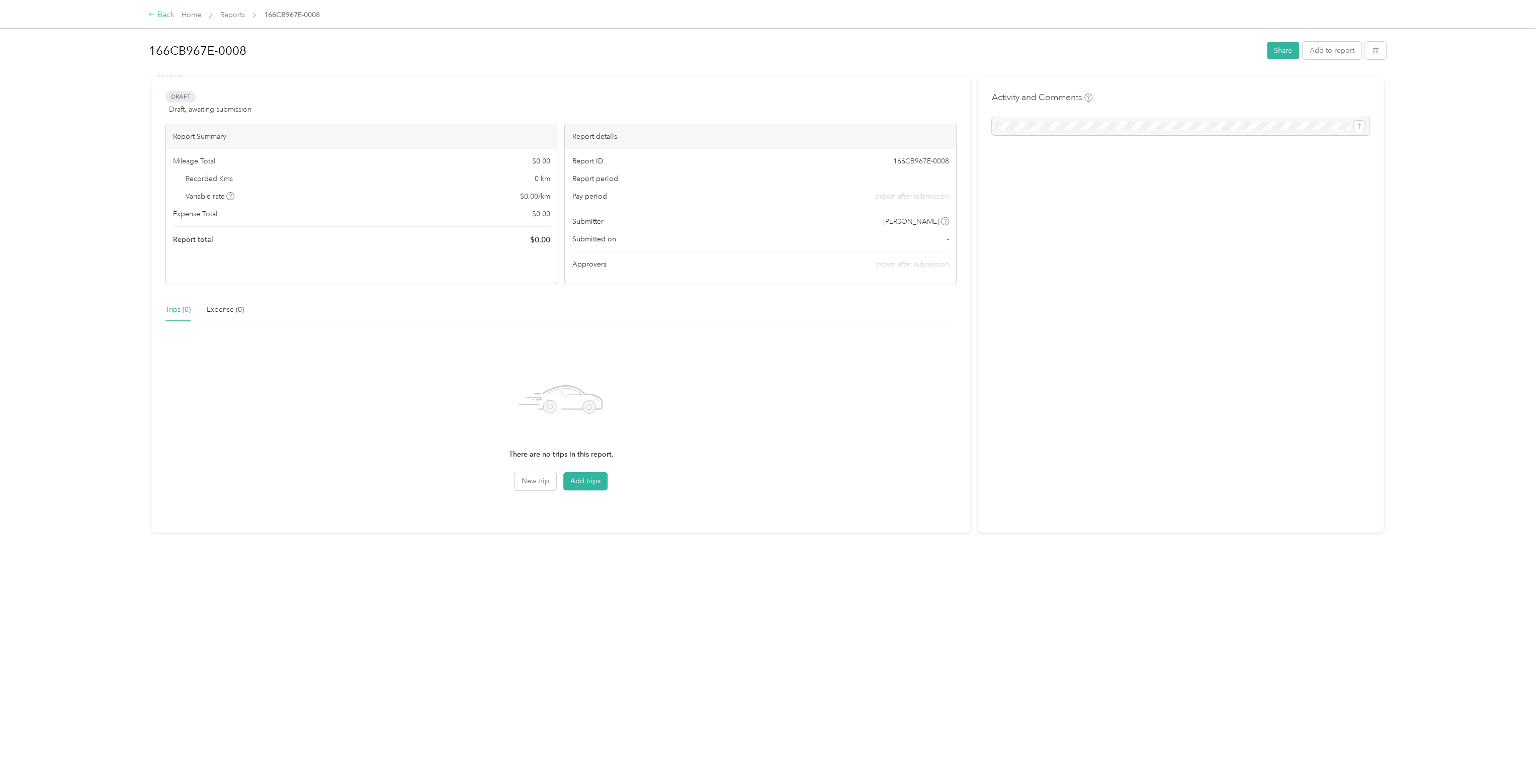
click at [159, 12] on div "Back" at bounding box center [161, 15] width 26 height 12
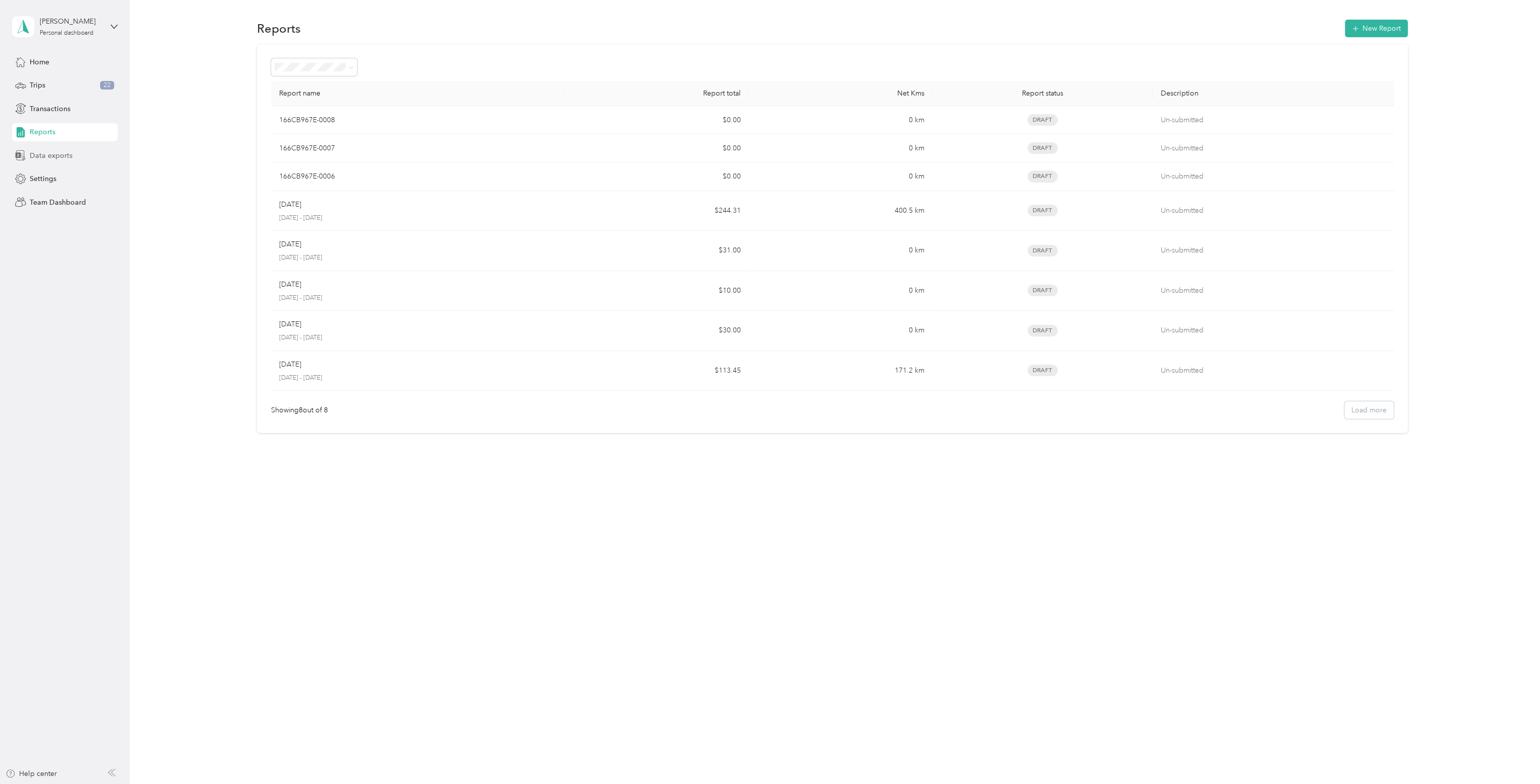
click at [47, 156] on span "Data exports" at bounding box center [51, 155] width 43 height 10
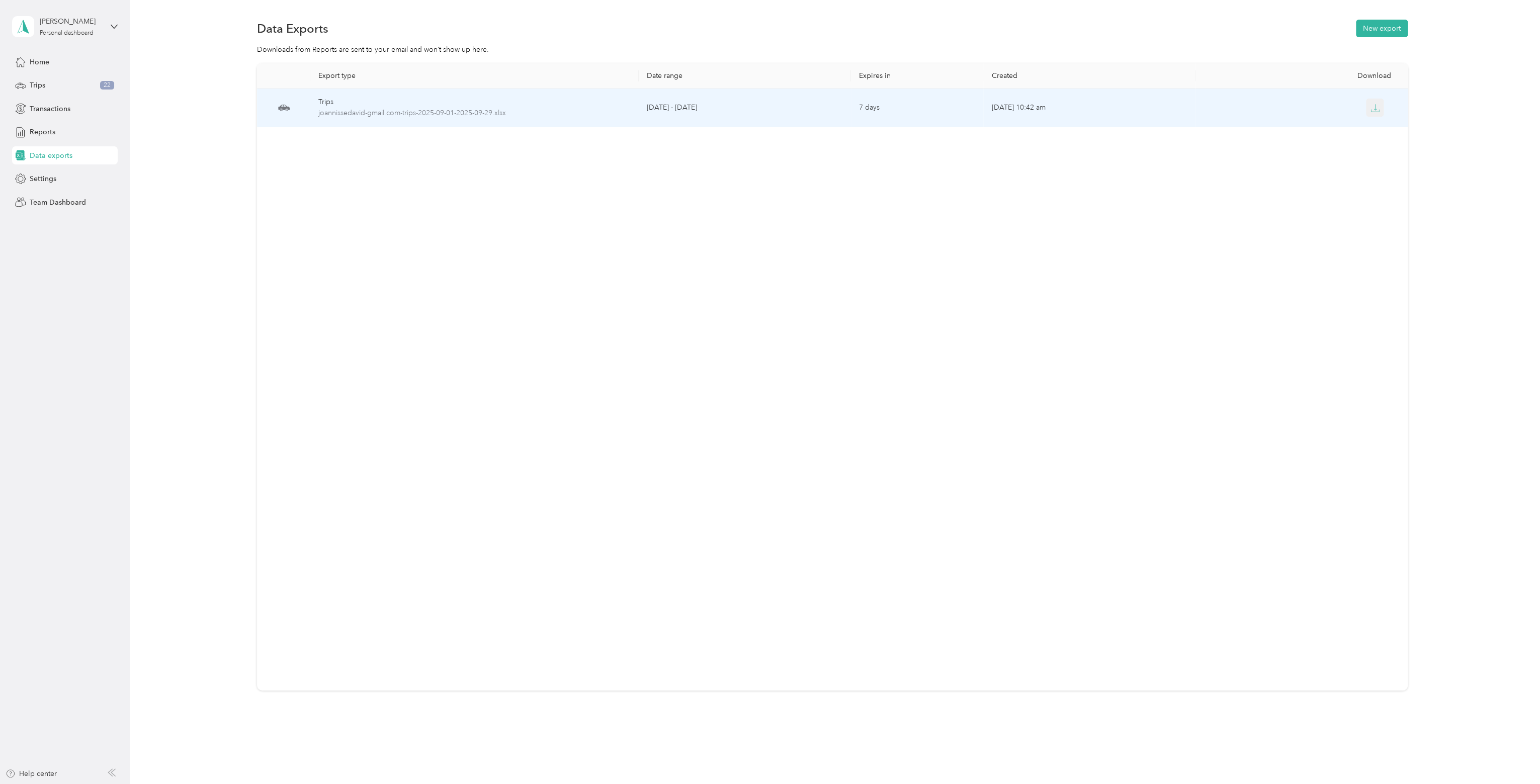
click at [1366, 108] on button "button" at bounding box center [1375, 108] width 18 height 18
